Goal: Information Seeking & Learning: Find specific fact

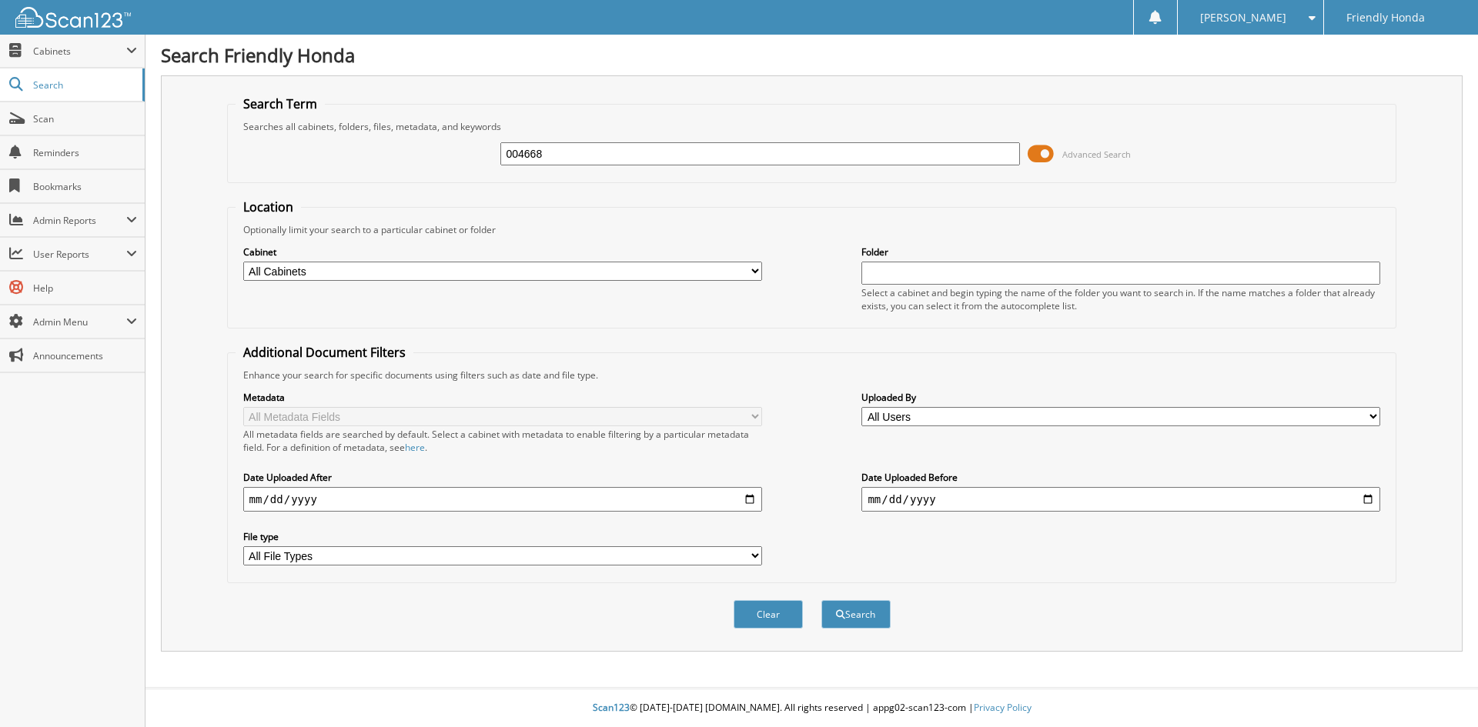
type input "004668"
click at [821, 600] on button "Search" at bounding box center [855, 614] width 69 height 28
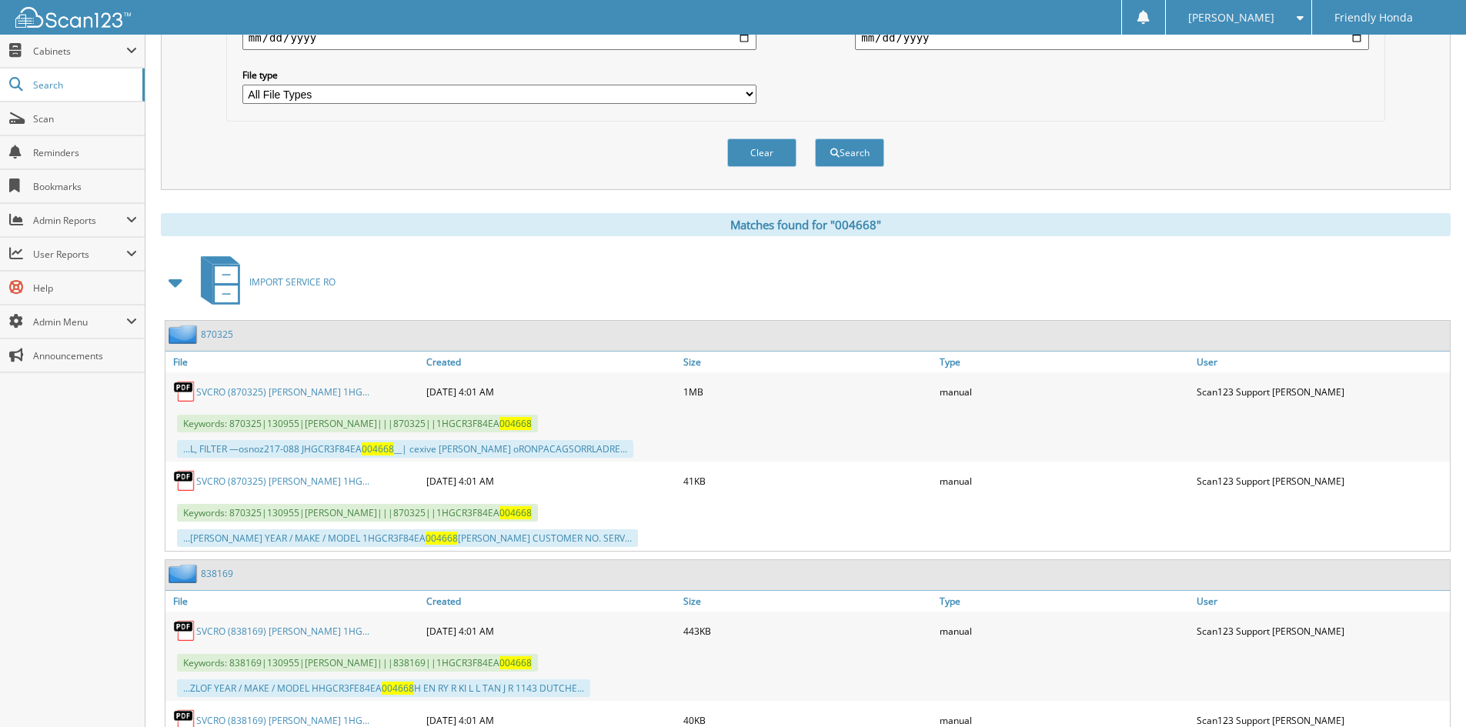
scroll to position [539, 0]
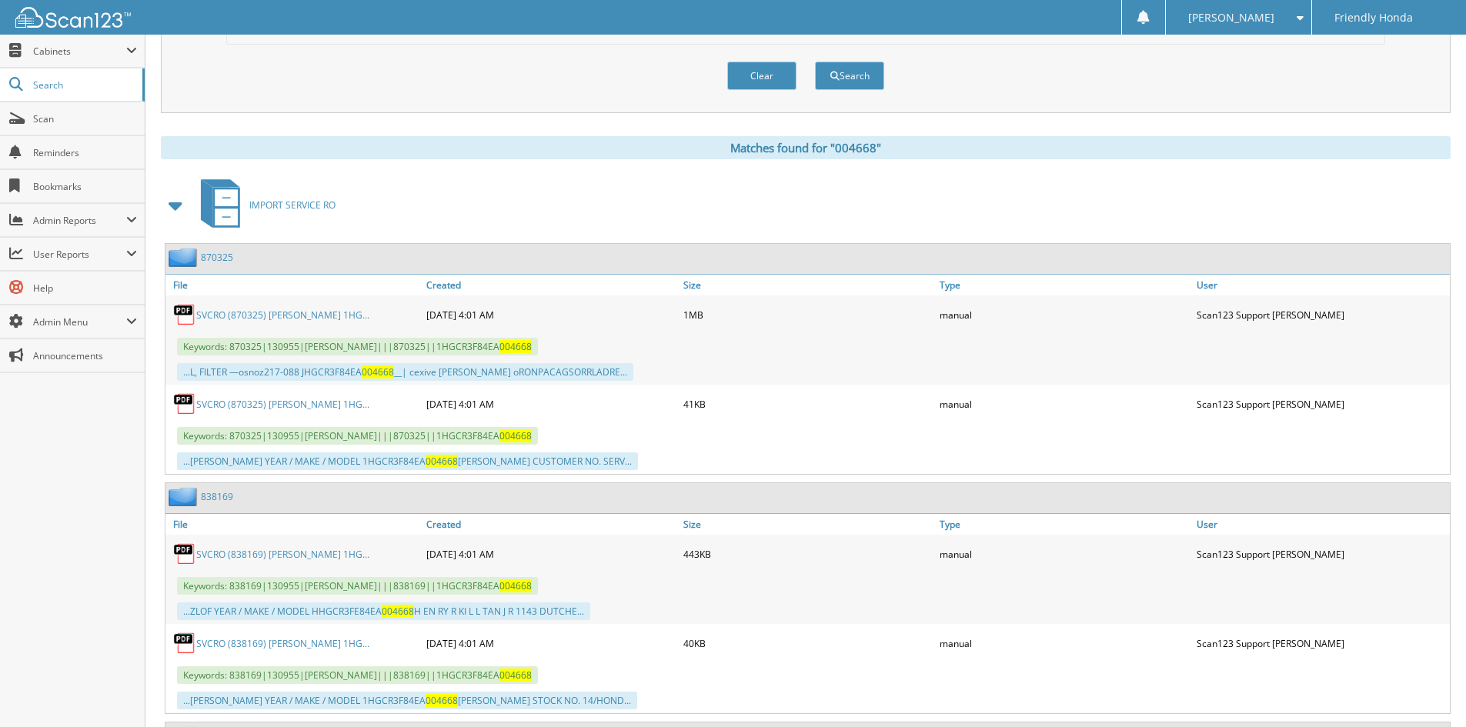
click at [179, 206] on span at bounding box center [176, 206] width 22 height 28
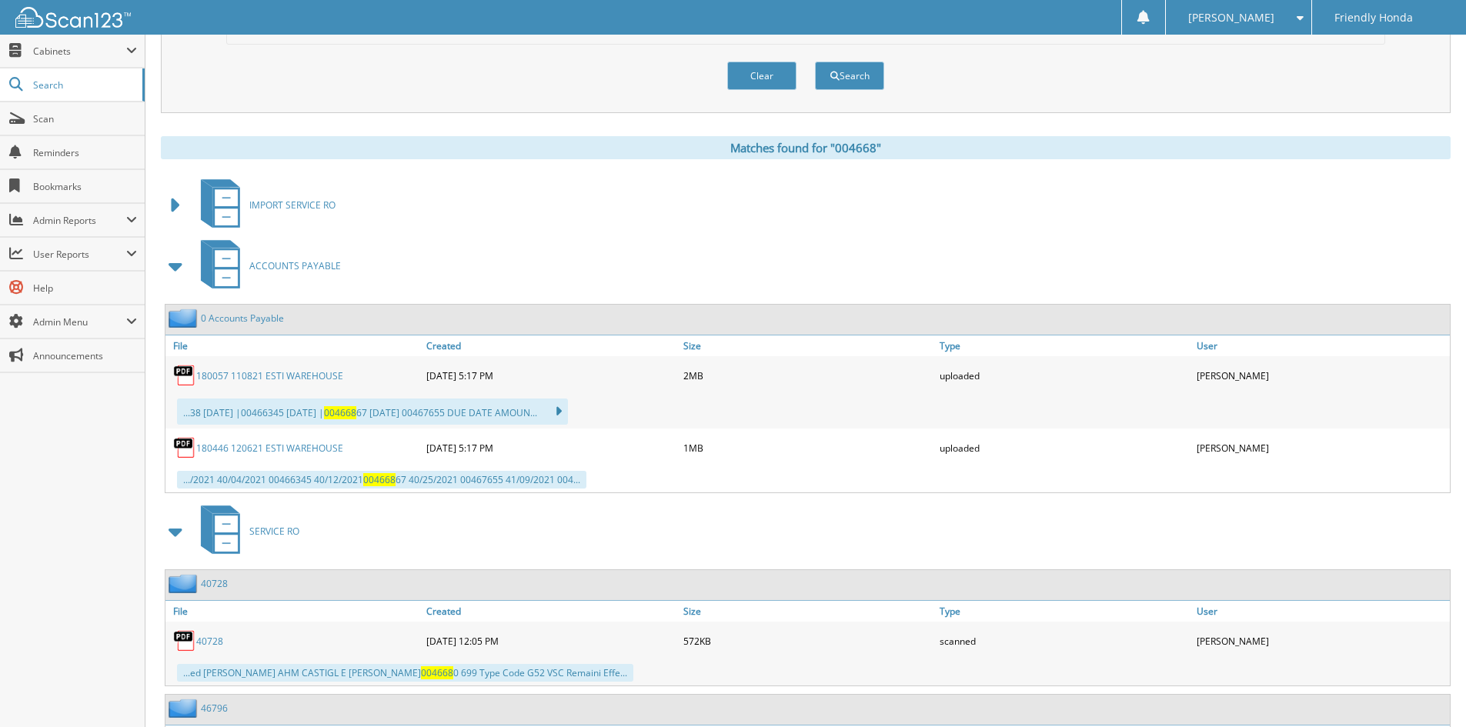
click at [176, 266] on span at bounding box center [176, 266] width 22 height 28
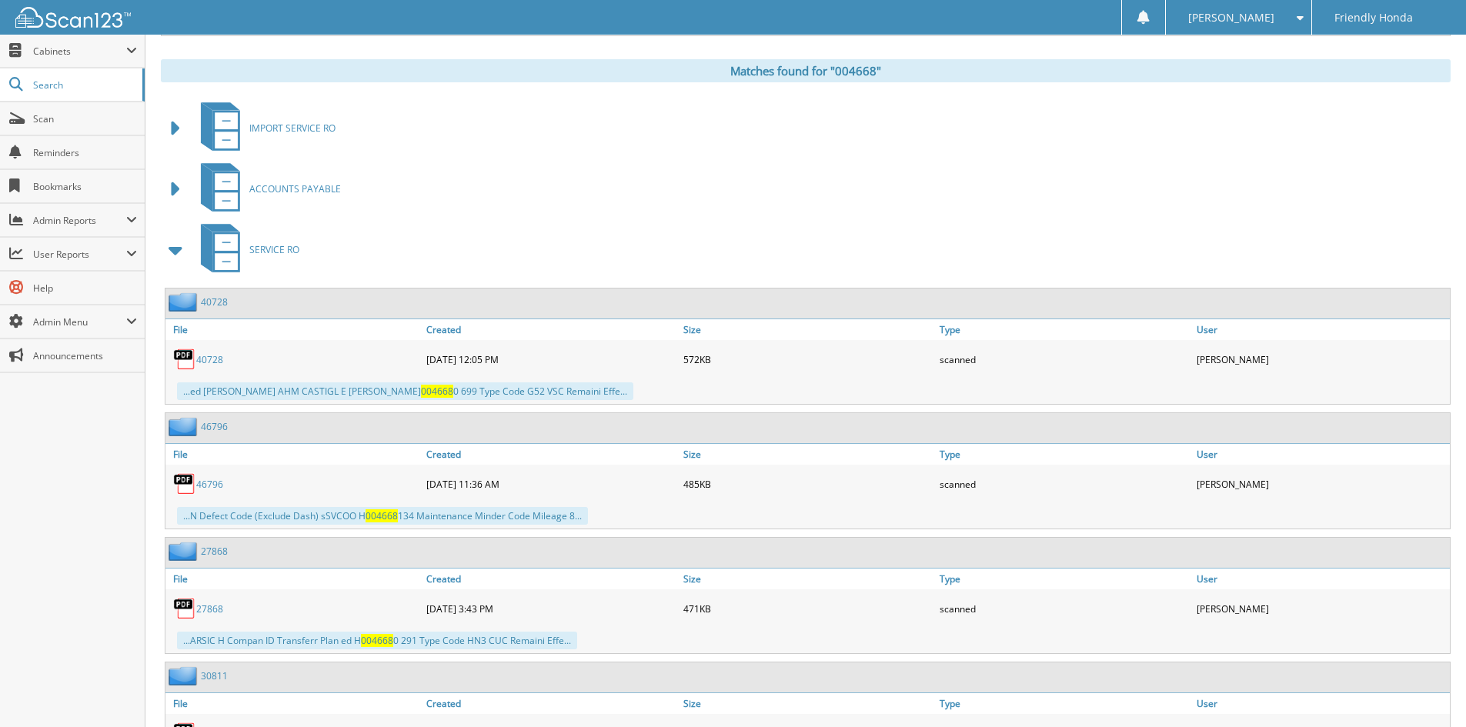
click at [175, 253] on span at bounding box center [176, 250] width 22 height 28
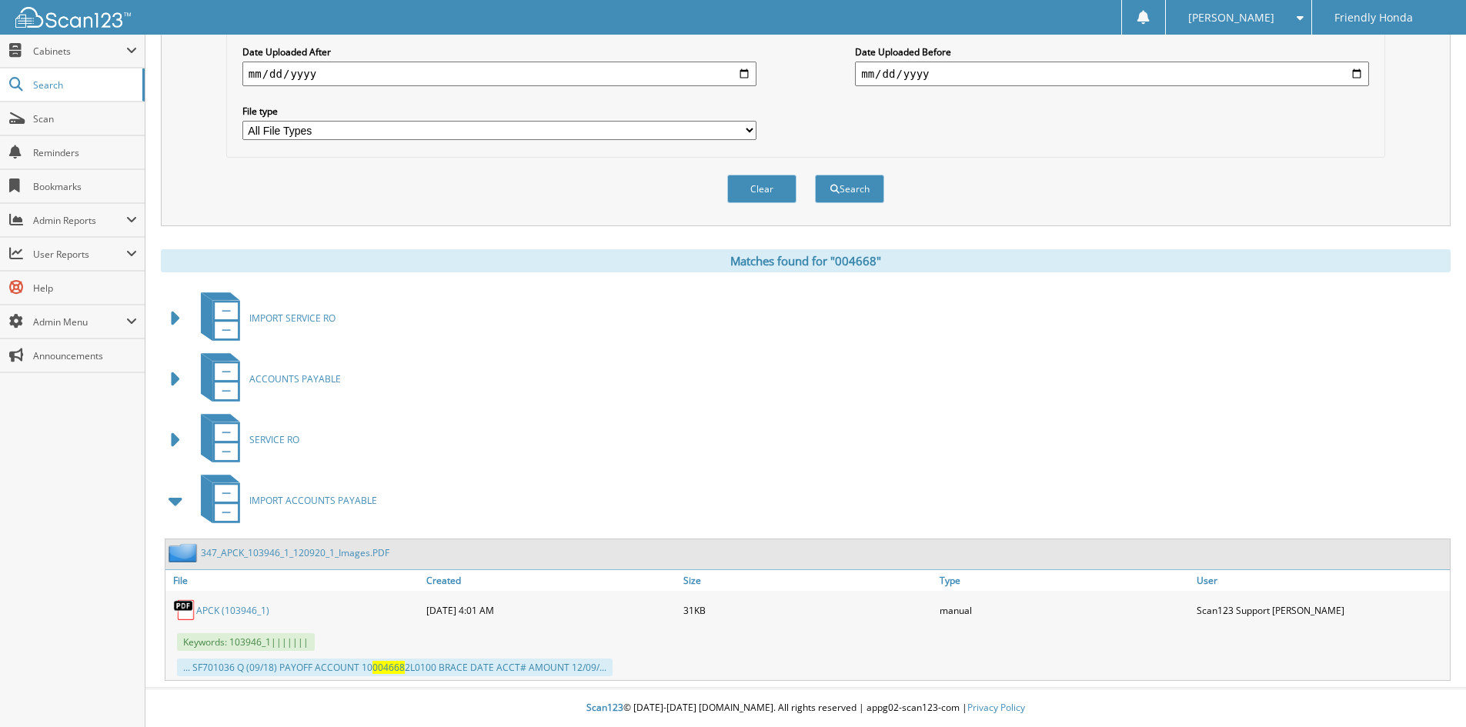
scroll to position [196, 0]
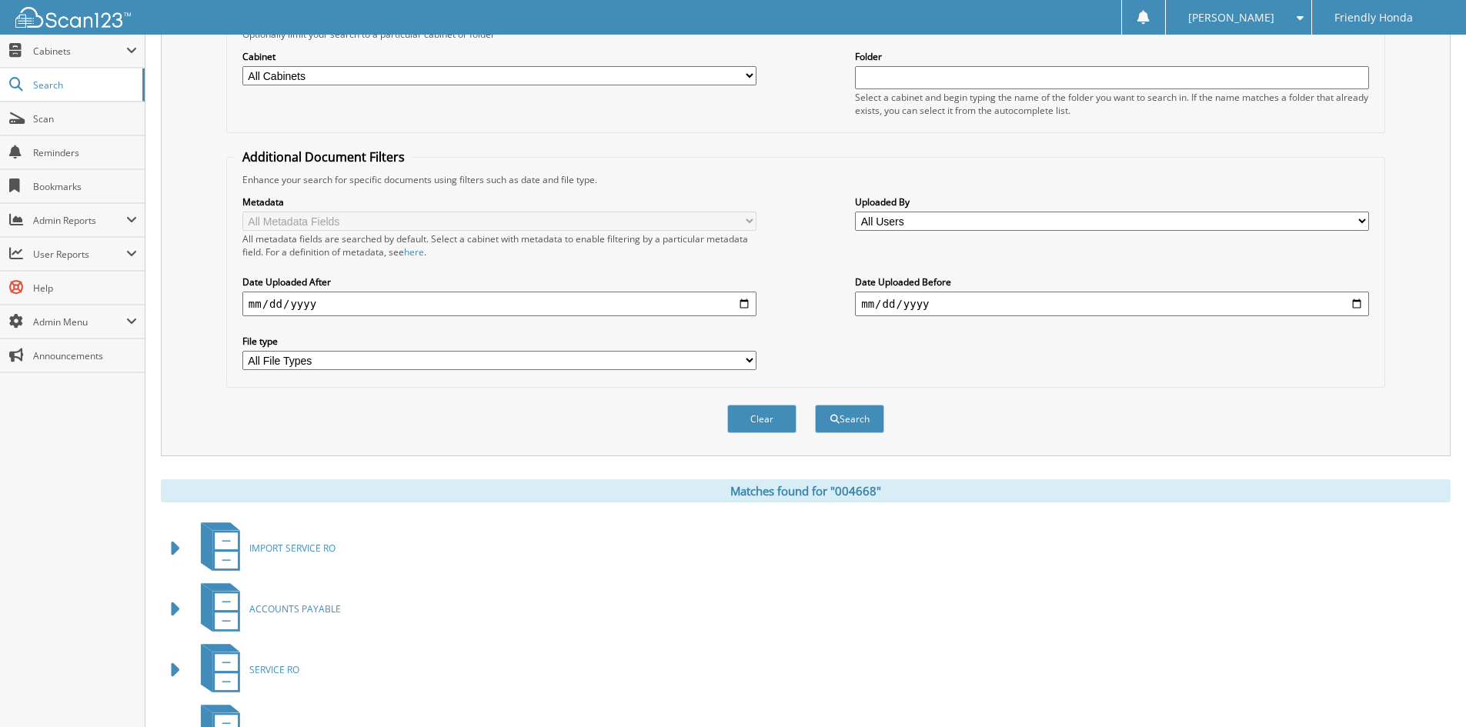
click at [342, 79] on select "All Cabinets ACCOUNTS PAYABLE CAR DEALS DAILY DEPOSIT DEAD DEALS FRIENDLY FORD …" at bounding box center [499, 75] width 514 height 19
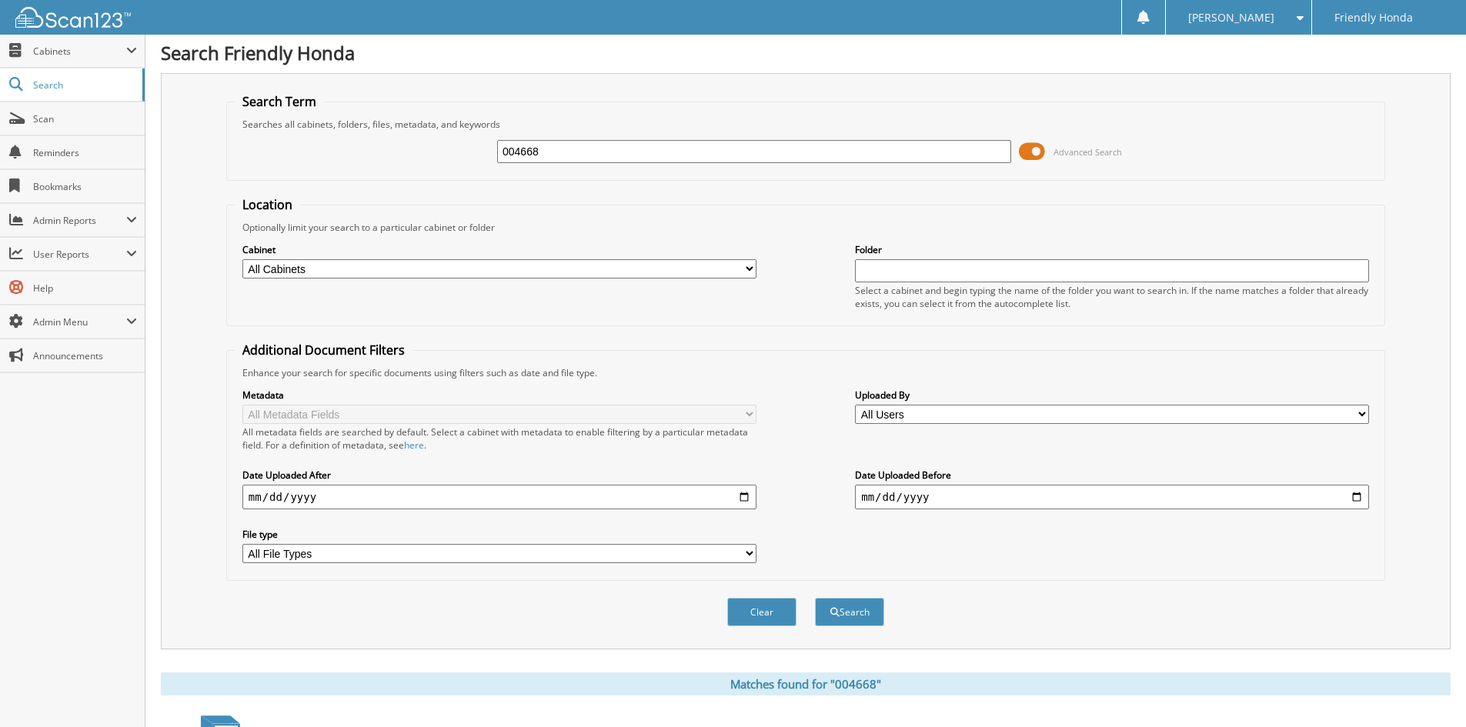
scroll to position [0, 0]
drag, startPoint x: 623, startPoint y: 154, endPoint x: 473, endPoint y: 163, distance: 149.6
click at [492, 163] on div "004668 Advanced Search" at bounding box center [806, 154] width 1142 height 42
click at [557, 152] on input "kill" at bounding box center [754, 153] width 514 height 23
type input "[PERSON_NAME]"
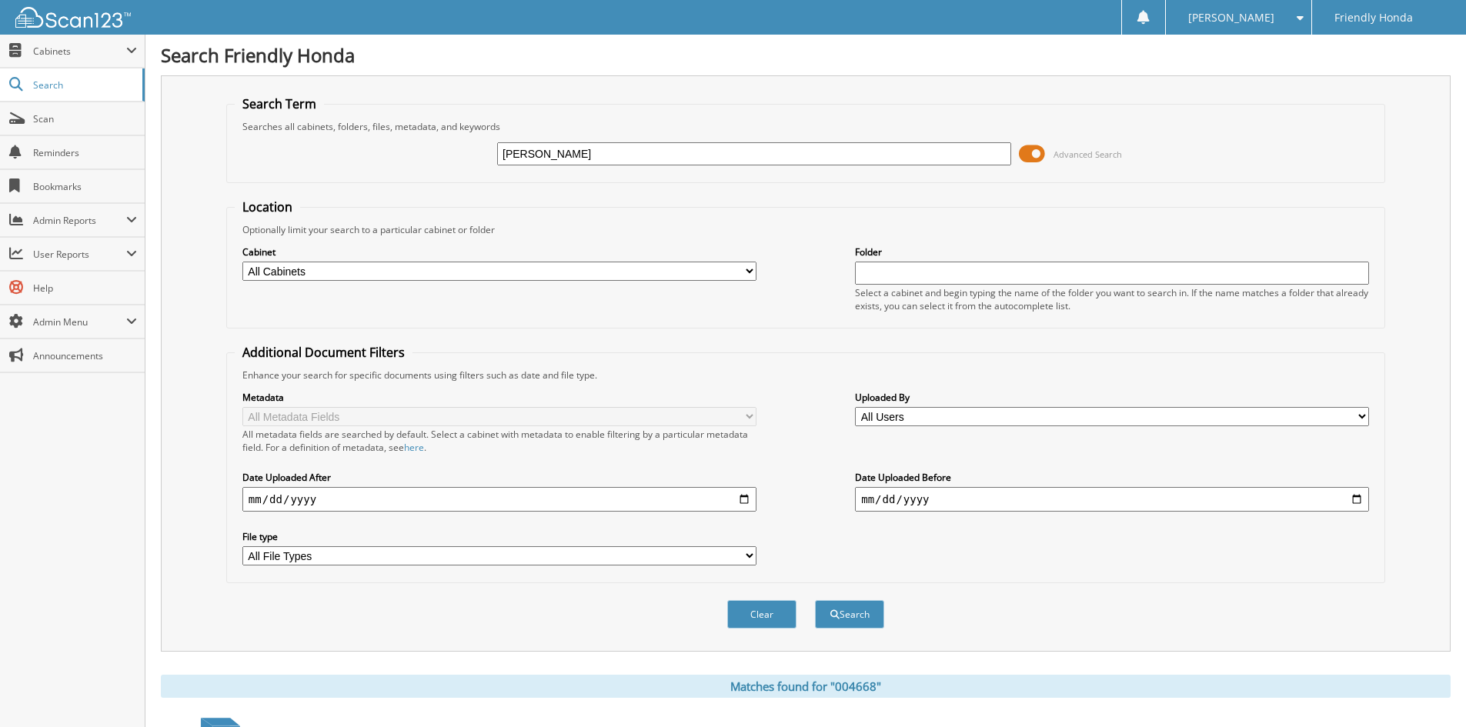
click at [815, 600] on button "Search" at bounding box center [849, 614] width 69 height 28
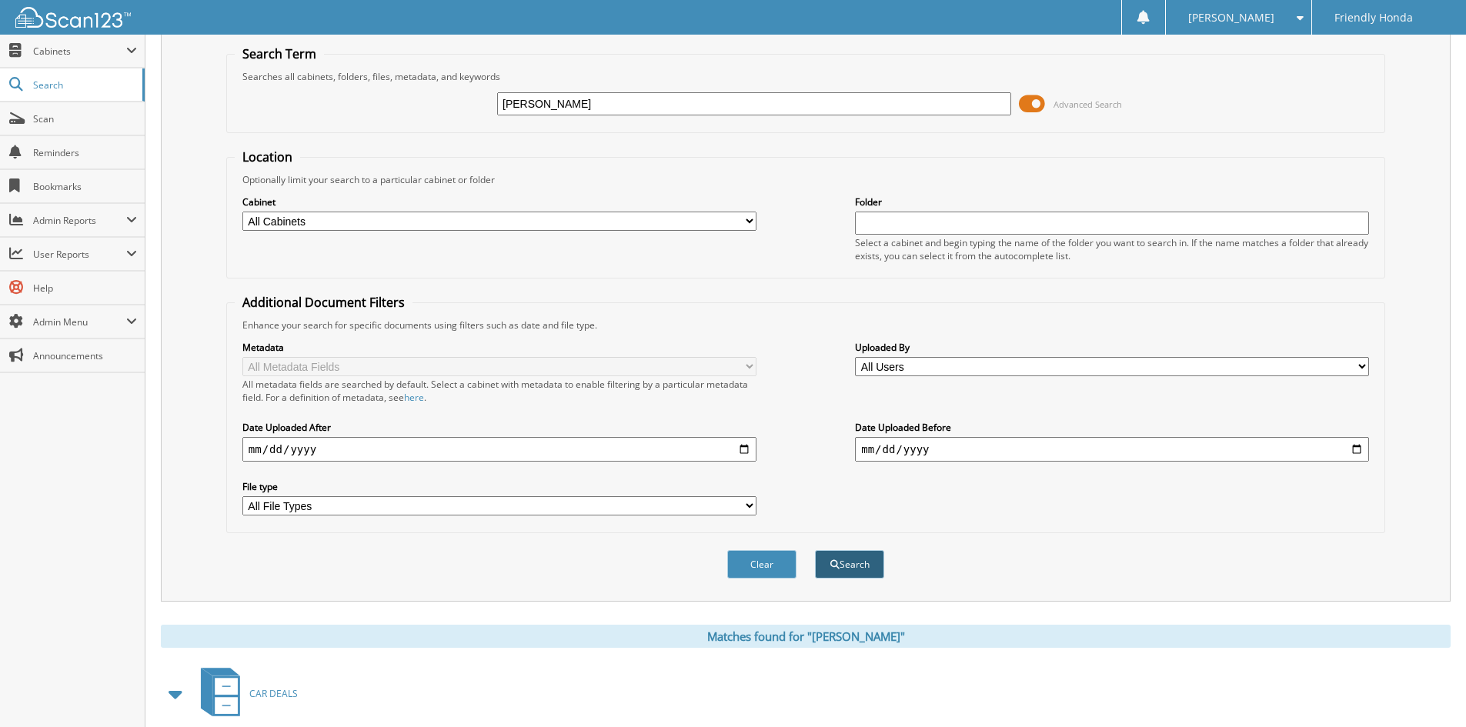
scroll to position [227, 0]
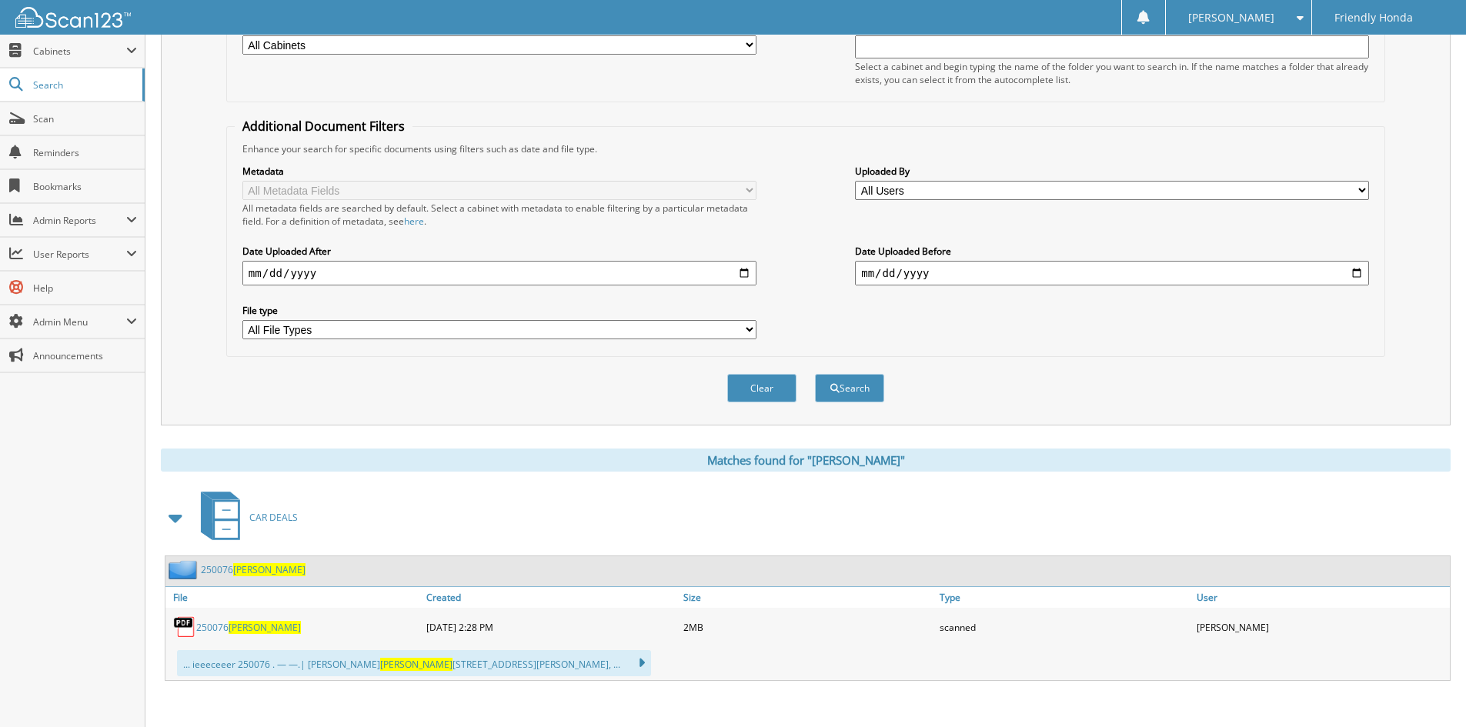
click at [988, 533] on div "CAR DEALS" at bounding box center [806, 517] width 1290 height 61
click at [987, 532] on div "CAR DEALS" at bounding box center [806, 517] width 1290 height 61
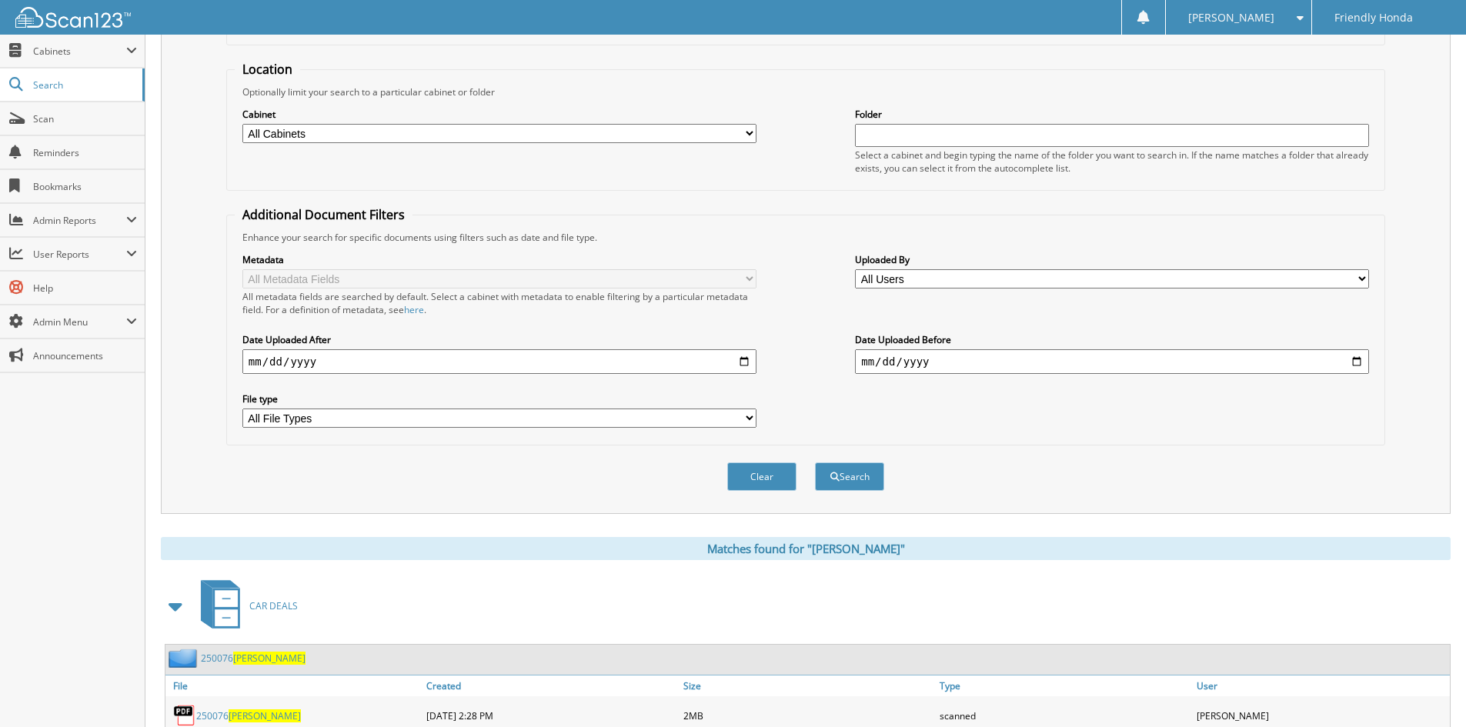
scroll to position [0, 0]
